Goal: Feedback & Contribution: Submit feedback/report problem

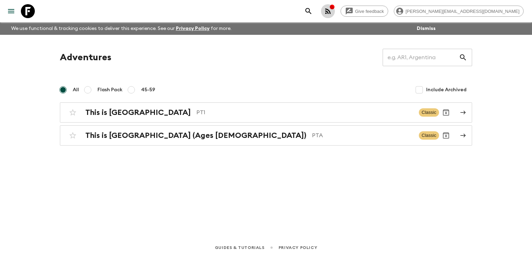
click at [332, 8] on icon "button" at bounding box center [328, 11] width 8 height 8
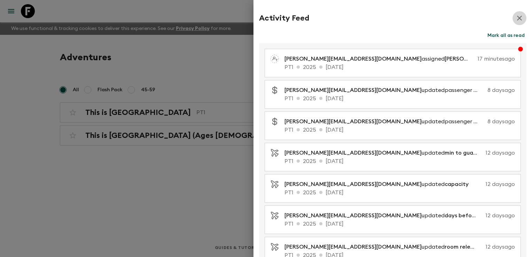
click at [515, 19] on icon "button" at bounding box center [519, 18] width 8 height 8
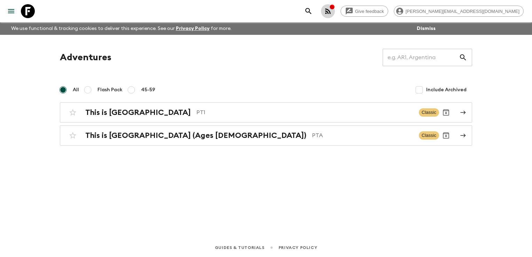
click at [331, 11] on icon "button" at bounding box center [328, 11] width 6 height 6
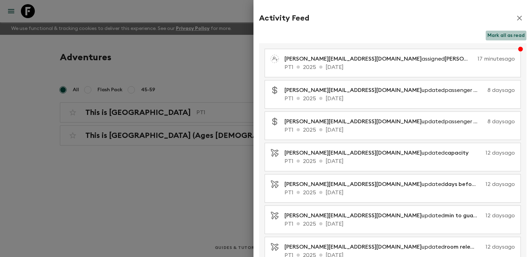
click at [495, 38] on button "Mark all as read" at bounding box center [506, 36] width 41 height 10
click at [517, 19] on icon "button" at bounding box center [519, 18] width 5 height 5
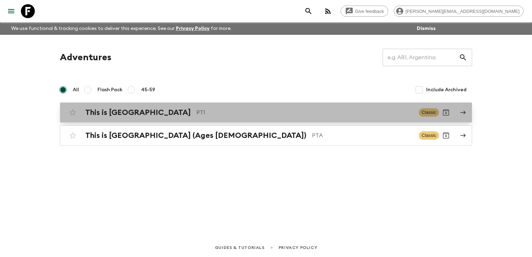
click at [242, 116] on p "PT1" at bounding box center [304, 112] width 217 height 8
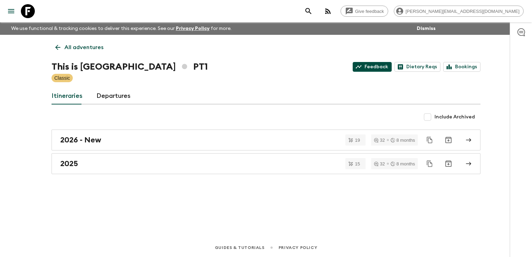
click at [368, 70] on link "Feedback" at bounding box center [372, 67] width 39 height 10
